Goal: Information Seeking & Learning: Learn about a topic

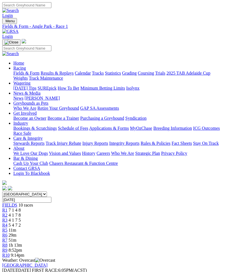
click at [8, 213] on span "R2" at bounding box center [4, 215] width 5 height 5
click at [21, 218] on span "4 1 7 5" at bounding box center [15, 220] width 12 height 5
click at [8, 223] on span "R4" at bounding box center [4, 225] width 5 height 5
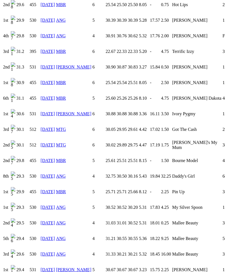
scroll to position [614, 0]
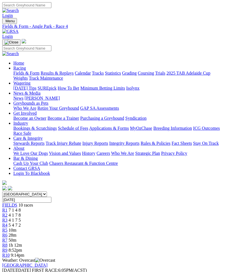
click at [4, 22] on img "Toggle navigation" at bounding box center [4, 22] width 0 height 0
click at [40, 75] on link "Fields & Form" at bounding box center [26, 73] width 26 height 5
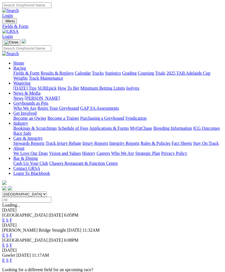
click at [12, 218] on link "F" at bounding box center [11, 220] width 3 height 5
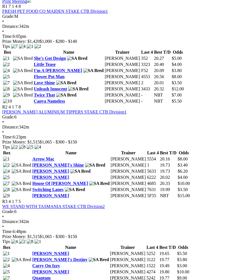
scroll to position [290, 0]
